Goal: Information Seeking & Learning: Learn about a topic

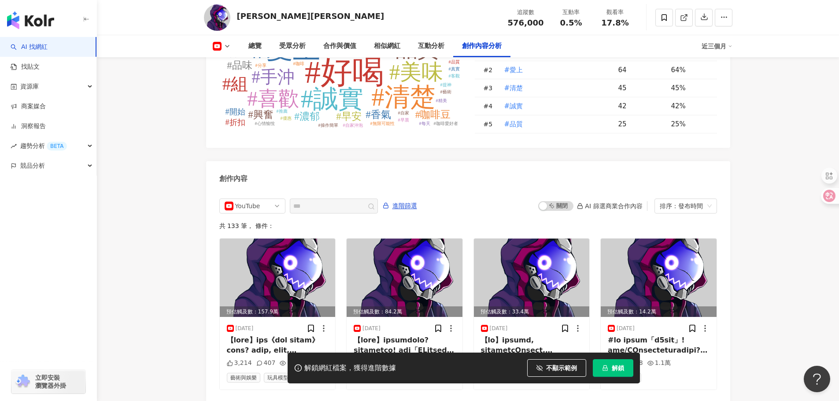
scroll to position [2421, 0]
